Goal: Transaction & Acquisition: Book appointment/travel/reservation

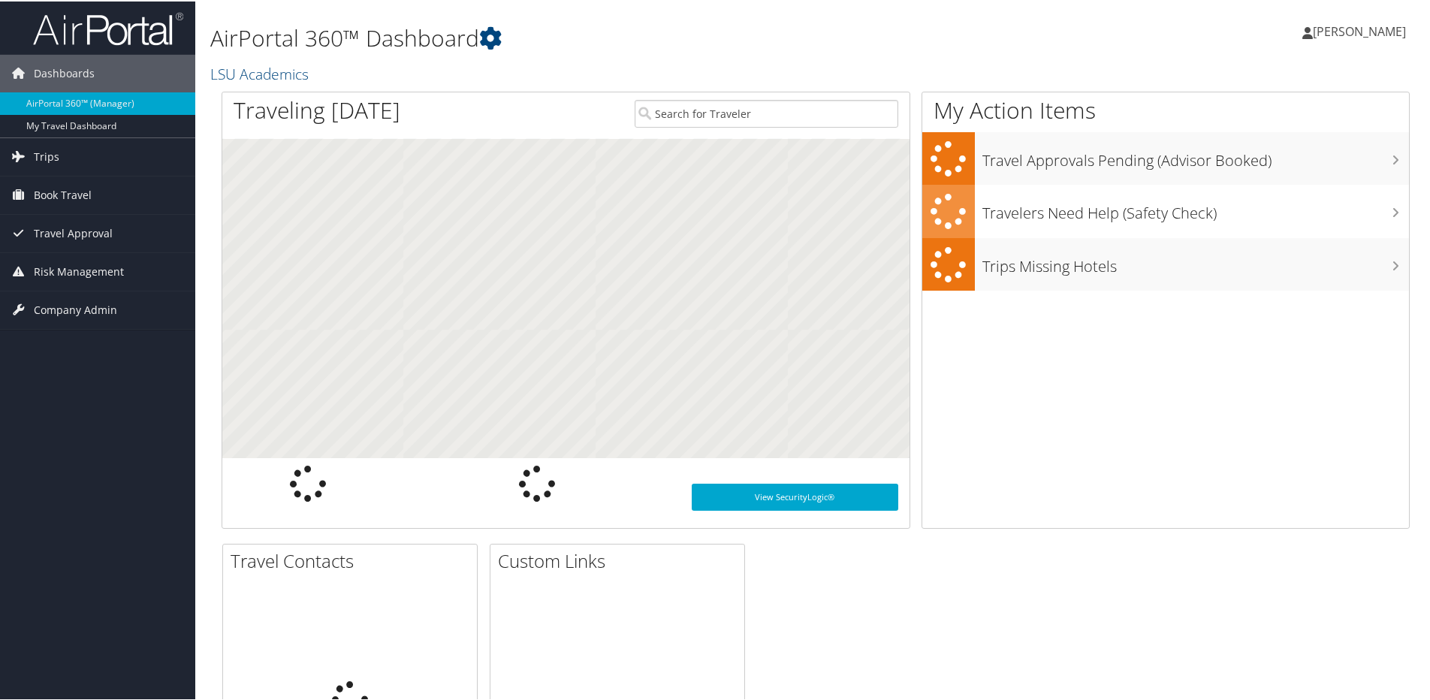
click at [1371, 25] on span "[PERSON_NAME]" at bounding box center [1359, 30] width 93 height 17
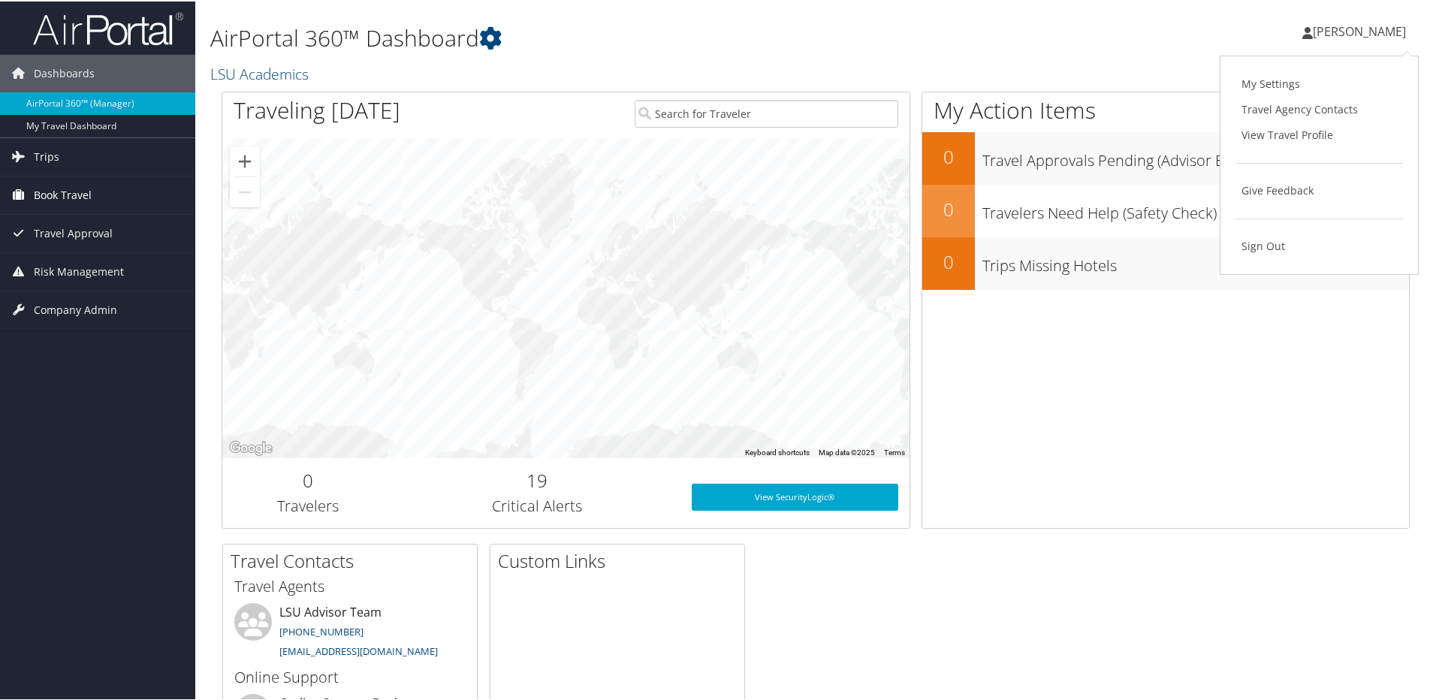
click at [62, 194] on span "Book Travel" at bounding box center [63, 194] width 58 height 38
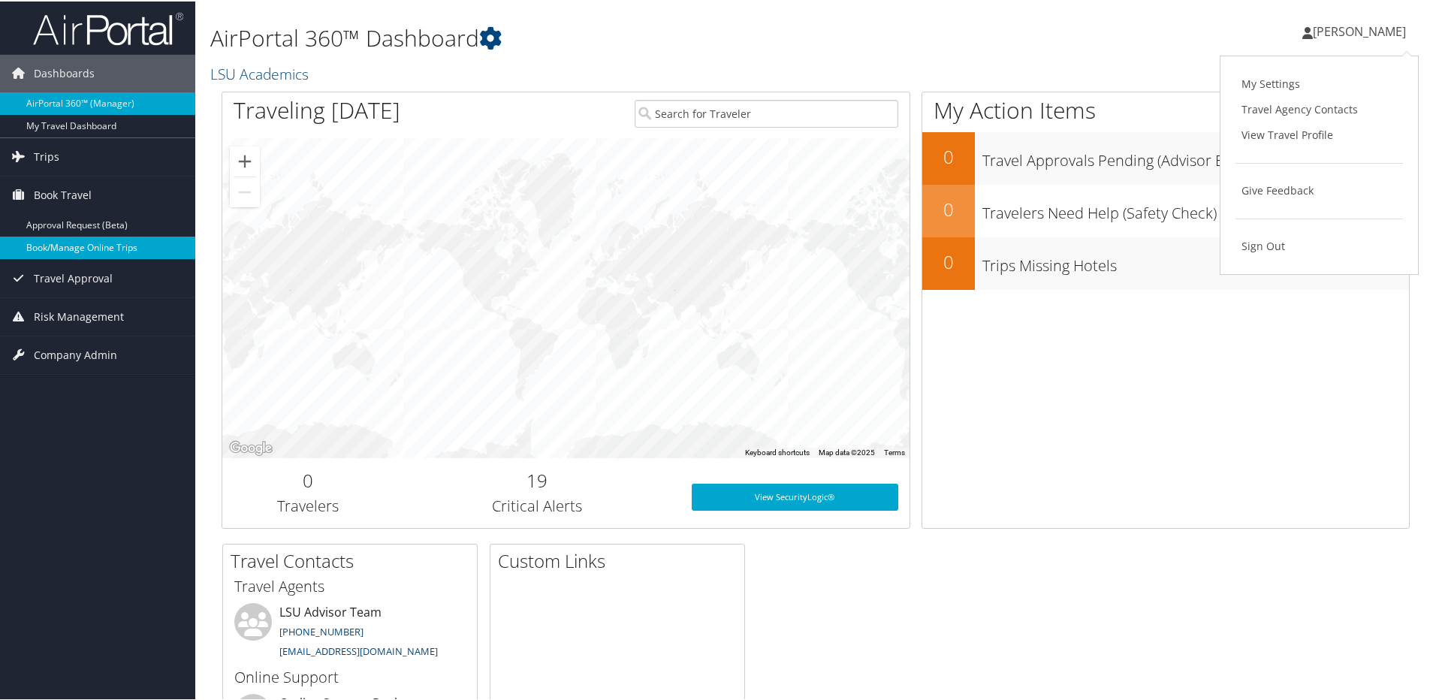
click at [69, 248] on link "Book/Manage Online Trips" at bounding box center [97, 246] width 195 height 23
